Goal: Find specific fact: Find specific fact

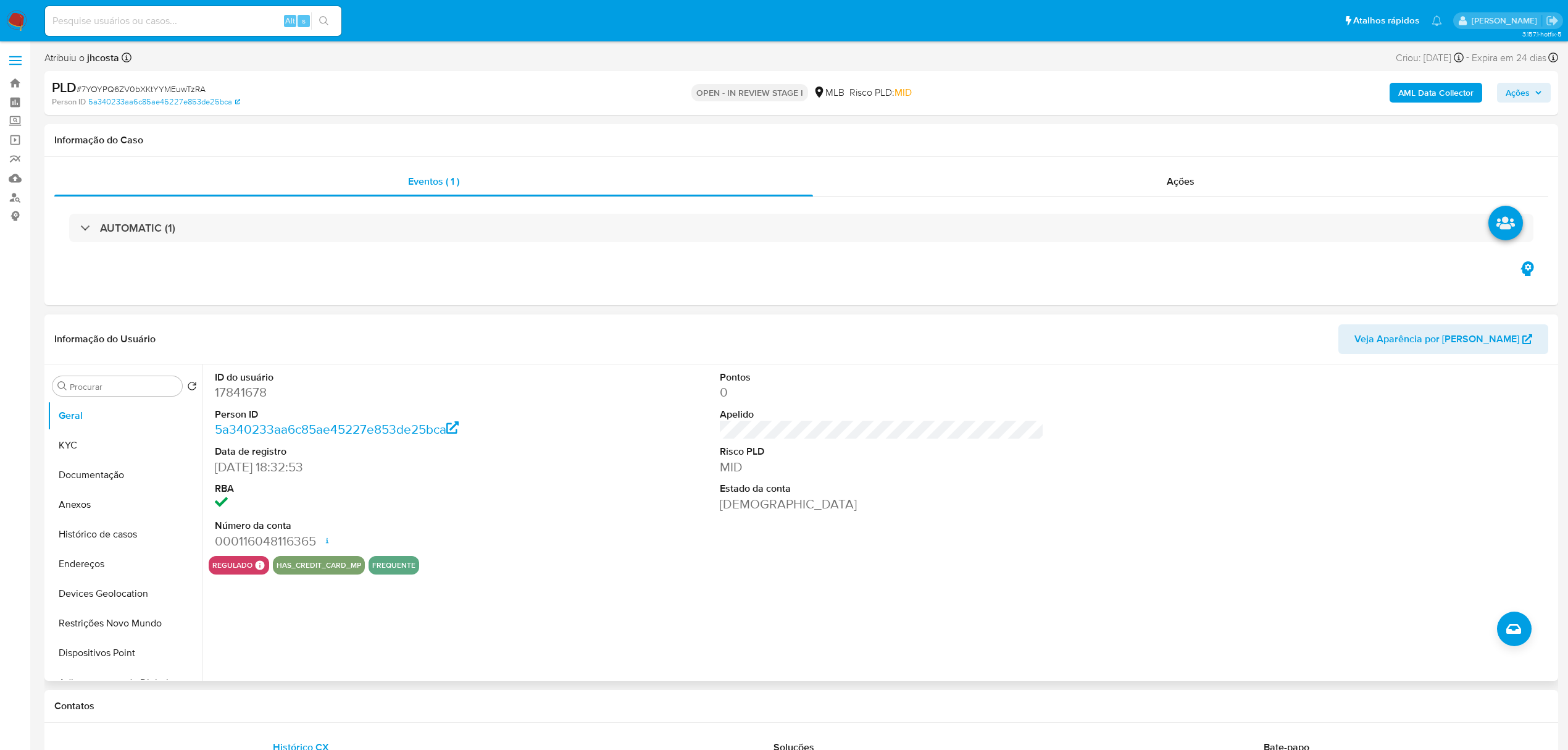
click at [240, 386] on dd "17841678" at bounding box center [377, 392] width 324 height 17
copy dd "17841678"
click at [1210, 175] on div "Ações" at bounding box center [1181, 181] width 735 height 29
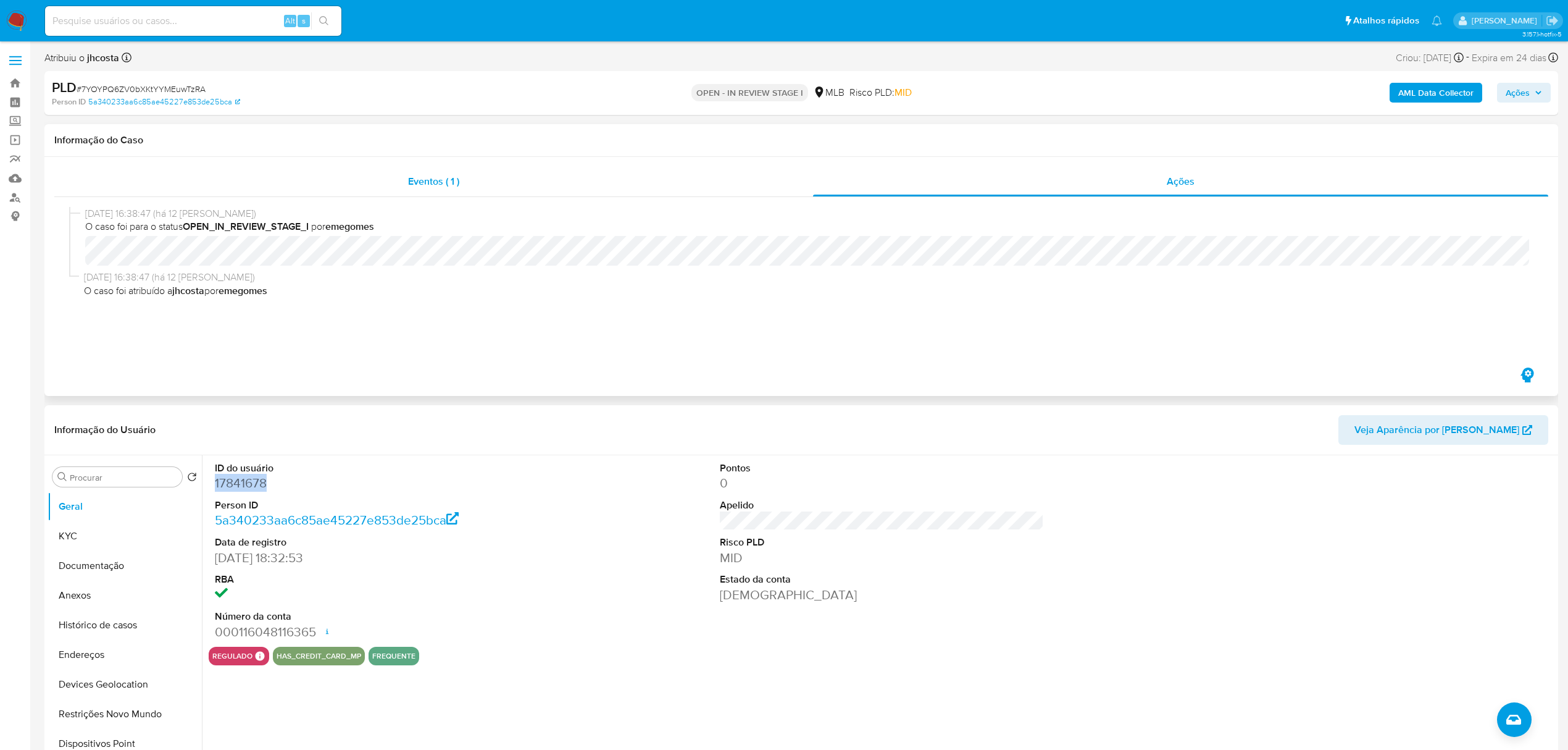
click at [416, 193] on div "Eventos ( 1 )" at bounding box center [434, 181] width 759 height 29
